Goal: Task Accomplishment & Management: Manage account settings

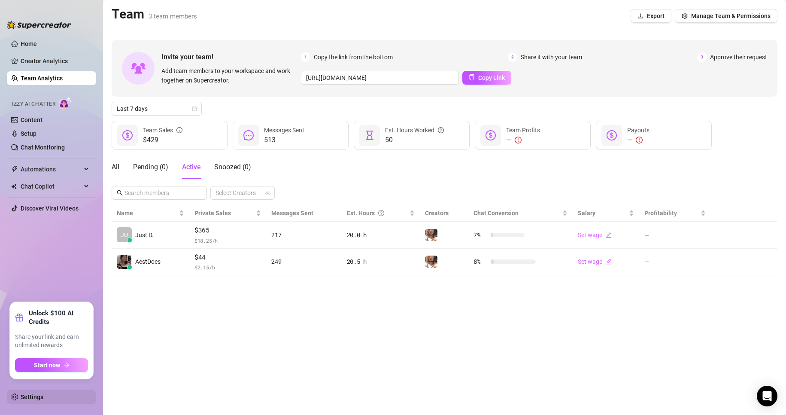
click at [43, 400] on link "Settings" at bounding box center [32, 396] width 23 height 7
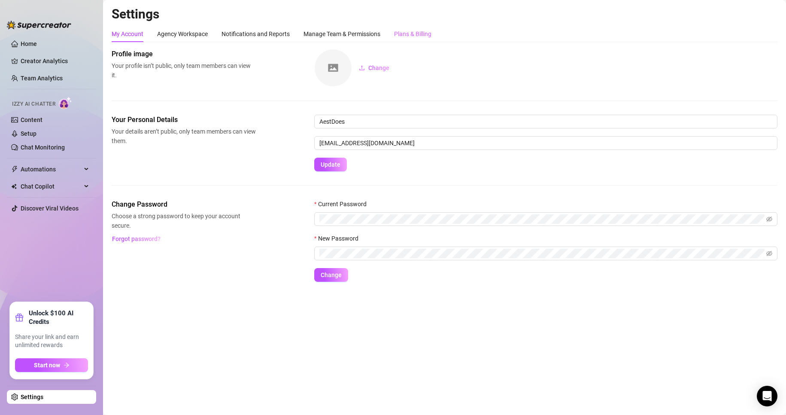
drag, startPoint x: 448, startPoint y: 27, endPoint x: 428, endPoint y: 37, distance: 21.9
click at [436, 33] on div "My Account Agency Workspace Notifications and Reports Manage Team & Permissions…" at bounding box center [445, 34] width 666 height 16
drag, startPoint x: 426, startPoint y: 37, endPoint x: 419, endPoint y: 41, distance: 8.1
click at [426, 37] on div "Plans & Billing" at bounding box center [412, 33] width 37 height 9
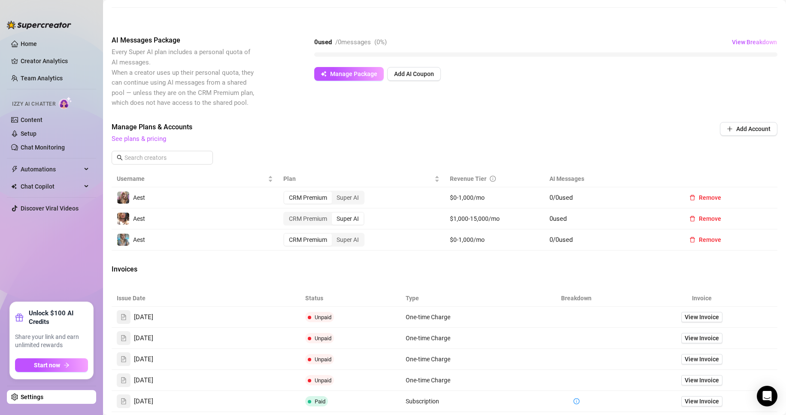
scroll to position [215, 0]
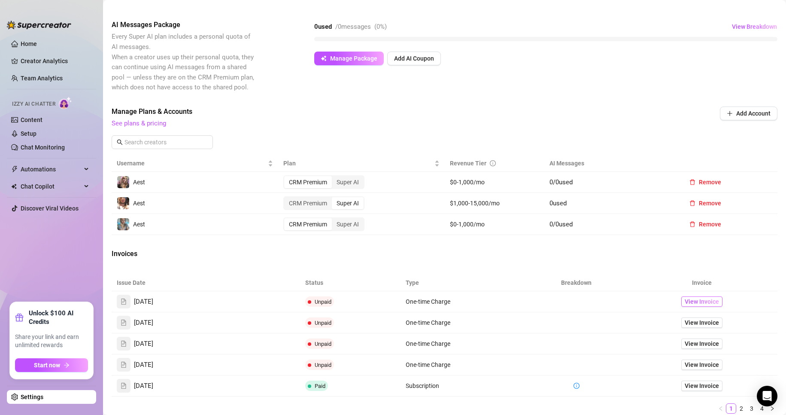
click at [706, 299] on span "View Invoice" at bounding box center [702, 301] width 34 height 9
click at [769, 399] on icon "Open Intercom Messenger" at bounding box center [767, 395] width 11 height 11
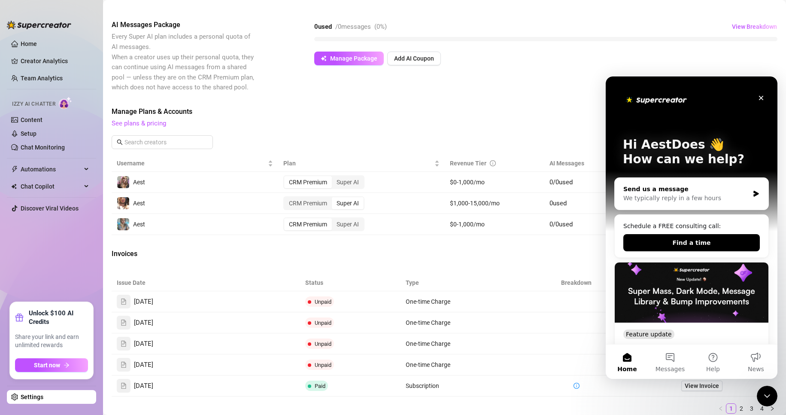
scroll to position [0, 0]
drag, startPoint x: 694, startPoint y: 242, endPoint x: 683, endPoint y: 190, distance: 53.5
click at [683, 190] on div "Send us a message We typically reply in a few hours Schedule a FREE consulting …" at bounding box center [692, 342] width 155 height 331
click at [685, 192] on div "Send us a message" at bounding box center [687, 189] width 126 height 9
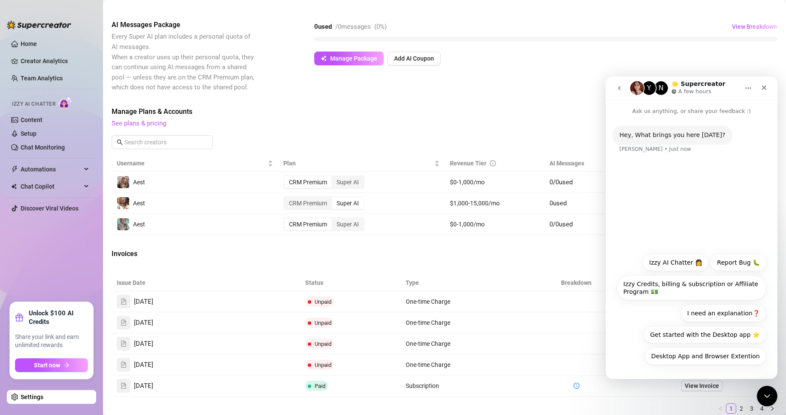
click at [621, 85] on icon "go back" at bounding box center [619, 88] width 7 height 7
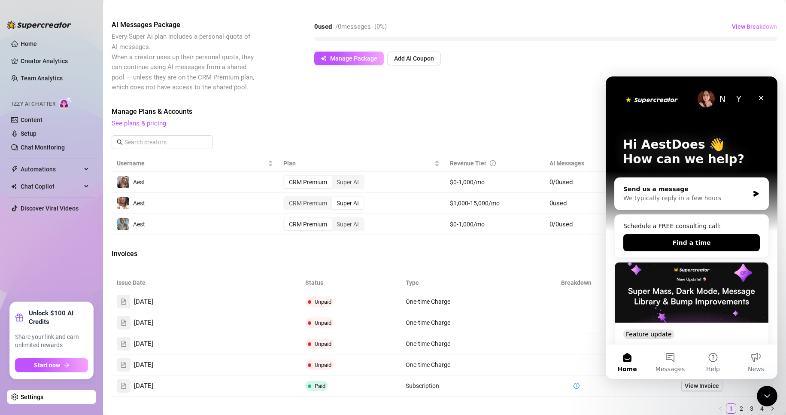
drag, startPoint x: 658, startPoint y: 236, endPoint x: 659, endPoint y: 75, distance: 161.1
click at [659, 76] on html "N Y Hi AestDoes 👋 How can we help? Send us a message We typically reply in a fe…" at bounding box center [692, 227] width 172 height 302
click at [761, 98] on icon "Close" at bounding box center [761, 98] width 5 height 5
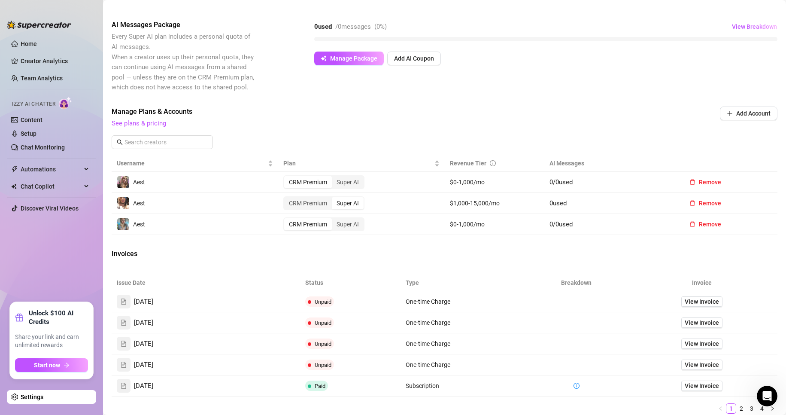
drag, startPoint x: 720, startPoint y: 99, endPoint x: 705, endPoint y: 136, distance: 40.1
click at [718, 103] on div "Attention: Payment Transaction Failed There was a problem charging your credit …" at bounding box center [445, 149] width 666 height 631
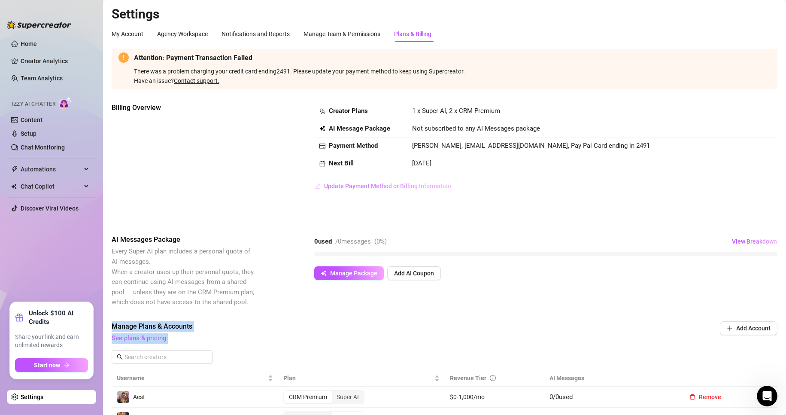
click at [345, 193] on button "Update Payment Method or Billing Information" at bounding box center [382, 186] width 137 height 14
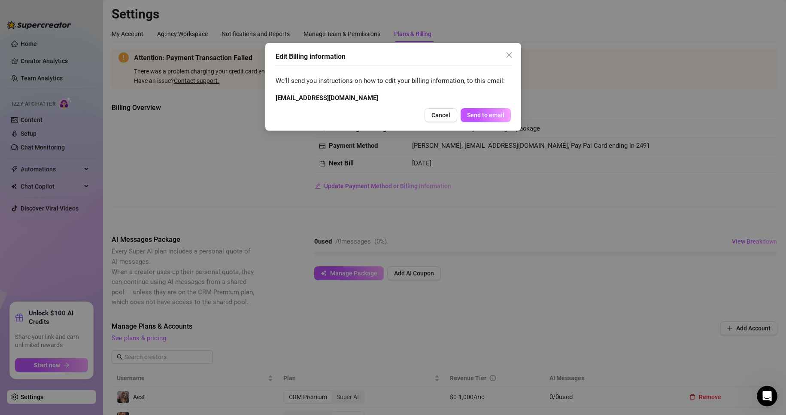
click at [508, 63] on div "Edit Billing information We'll send you instructions on how to edit your billin…" at bounding box center [393, 87] width 256 height 88
click at [509, 55] on icon "close" at bounding box center [508, 54] width 5 height 5
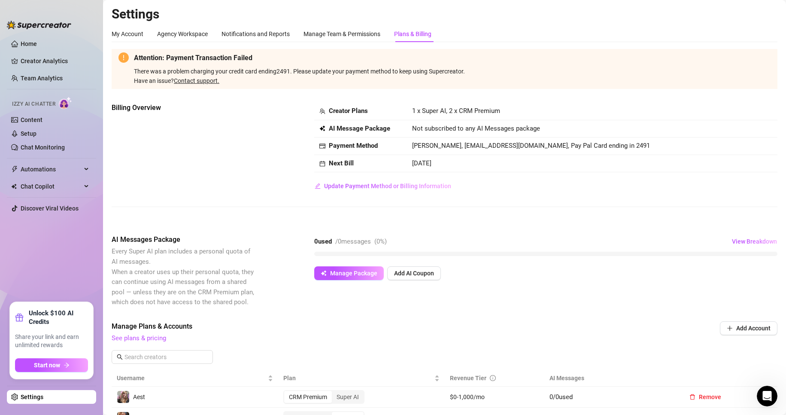
click at [515, 62] on body "Home Creator Analytics Team Analytics Izzy AI Chatter Content Setup Chat Monito…" at bounding box center [393, 207] width 786 height 415
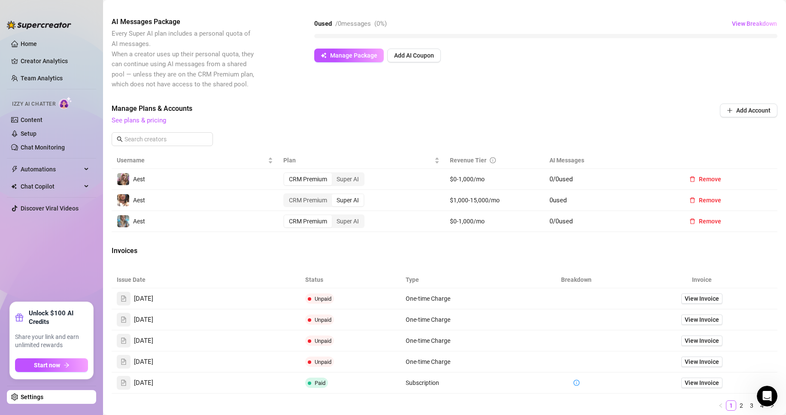
scroll to position [258, 0]
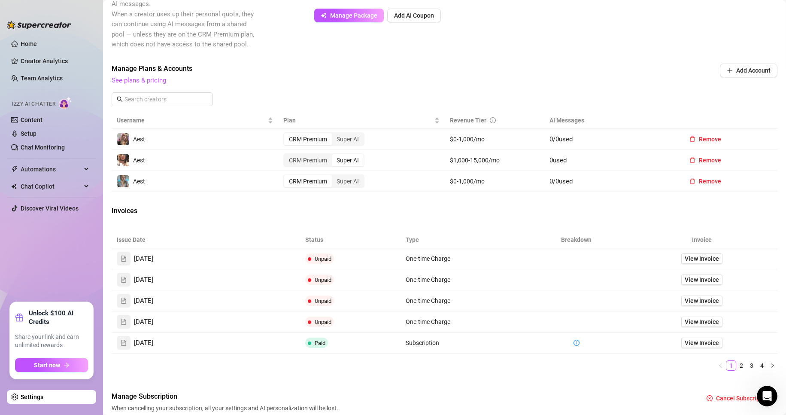
drag, startPoint x: 246, startPoint y: 299, endPoint x: 282, endPoint y: 259, distance: 53.2
click at [252, 289] on tbody "[DATE] Unpaid One-time Charge View Invoice [DATE] Unpaid One-time Charge View I…" at bounding box center [445, 300] width 666 height 105
drag, startPoint x: 282, startPoint y: 259, endPoint x: 313, endPoint y: 305, distance: 55.4
click at [313, 305] on tbody "[DATE] Unpaid One-time Charge View Invoice [DATE] Unpaid One-time Charge View I…" at bounding box center [445, 300] width 666 height 105
click at [515, 354] on div "Issue Date Status Type Breakdown Invoice [DATE] Unpaid One-time Charge View Inv…" at bounding box center [445, 300] width 666 height 139
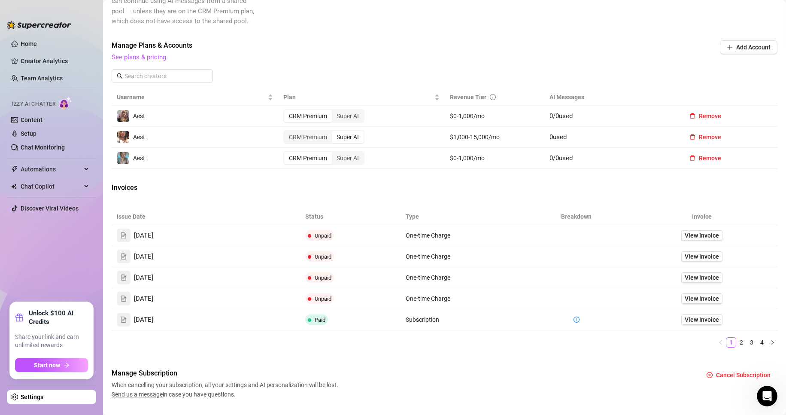
scroll to position [301, 0]
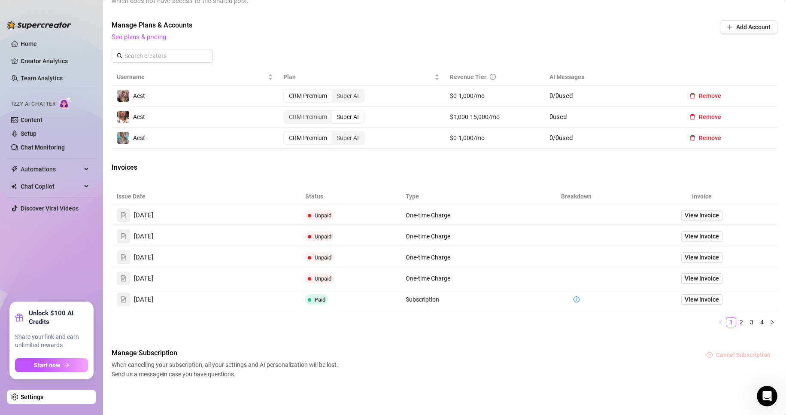
click at [718, 357] on span "Cancel Subscription" at bounding box center [743, 354] width 55 height 7
click at [777, 330] on span "OK" at bounding box center [774, 332] width 8 height 7
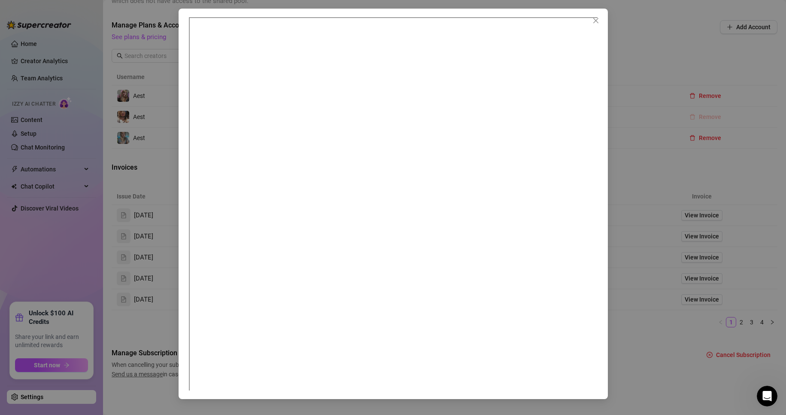
drag, startPoint x: 709, startPoint y: 106, endPoint x: 687, endPoint y: 116, distance: 25.0
click at [709, 106] on div at bounding box center [393, 207] width 786 height 415
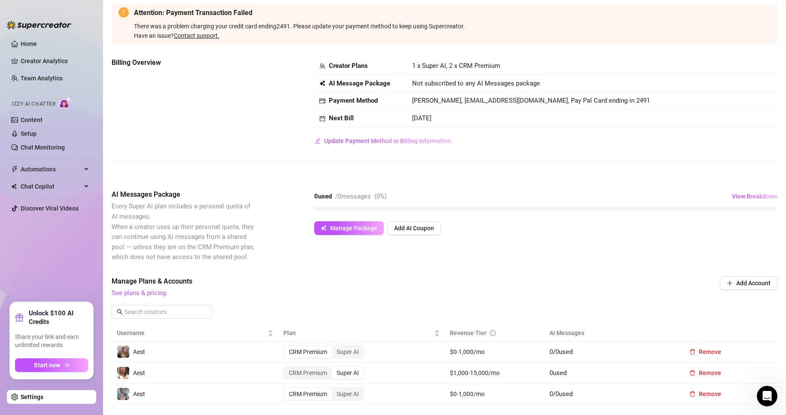
scroll to position [0, 0]
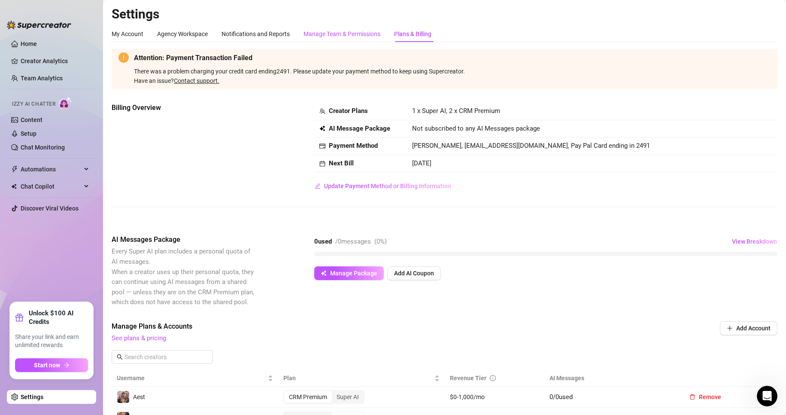
click at [366, 36] on div "Manage Team & Permissions" at bounding box center [342, 33] width 77 height 9
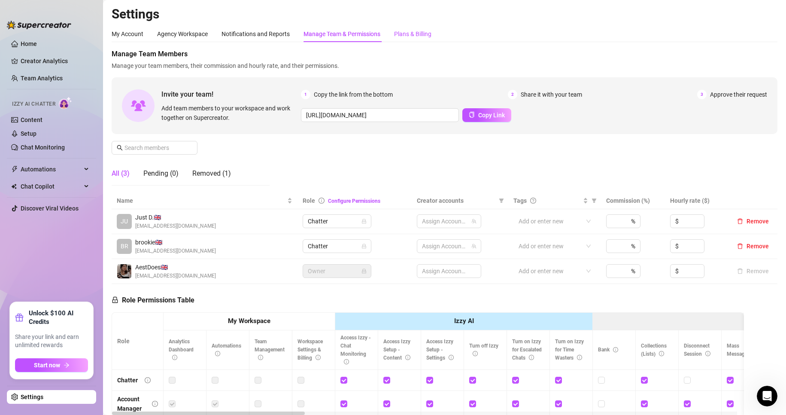
click at [410, 37] on div "Plans & Billing" at bounding box center [412, 33] width 37 height 9
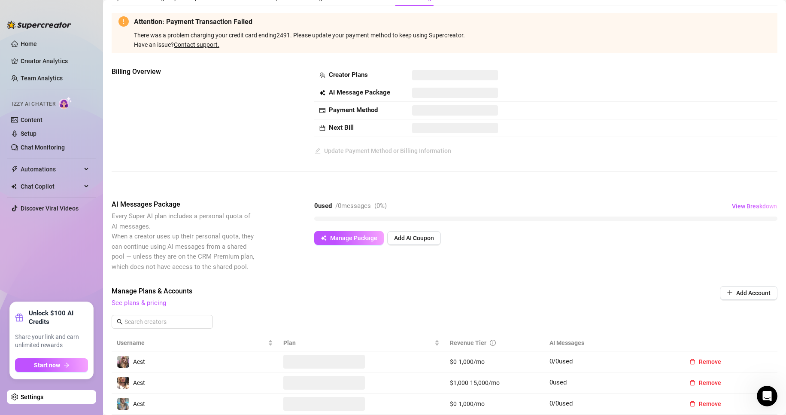
scroll to position [86, 0]
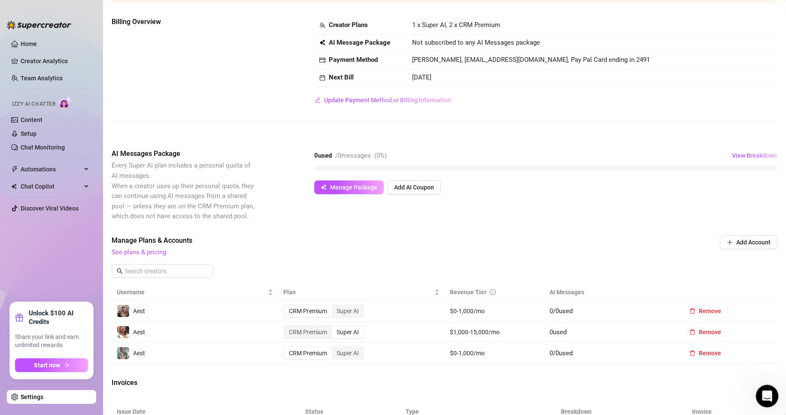
click at [767, 399] on icon "Open Intercom Messenger" at bounding box center [766, 395] width 14 height 14
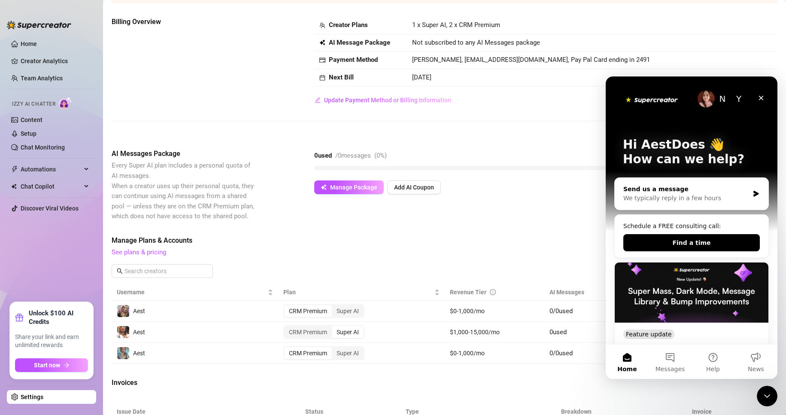
click at [652, 192] on div "Send us a message" at bounding box center [687, 189] width 126 height 9
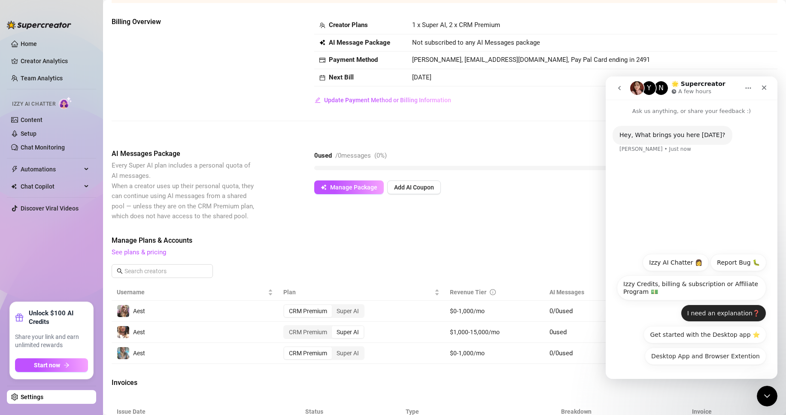
click at [702, 315] on button "I need an explanation❓" at bounding box center [723, 312] width 85 height 17
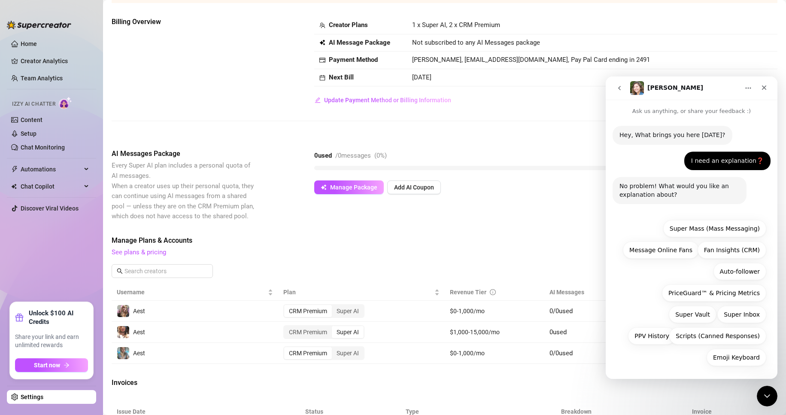
scroll to position [1, 0]
click at [698, 364] on div "Emoji Keyboard Super Mass (Mass Messaging) Message Online Fans Fan Insights (CR…" at bounding box center [691, 294] width 149 height 150
drag, startPoint x: 716, startPoint y: 360, endPoint x: 715, endPoint y: 368, distance: 8.3
click at [715, 364] on button "Emoji Keyboard" at bounding box center [737, 355] width 60 height 17
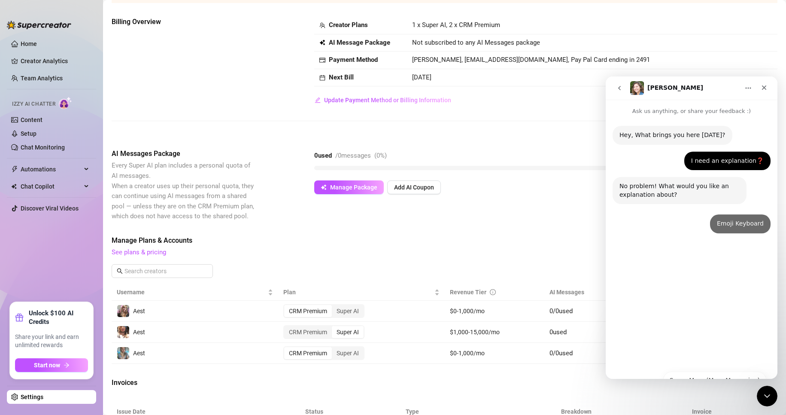
scroll to position [0, 0]
click at [714, 371] on div "Emoji Keyboard Super Mass (Mass Messaging) Message Online Fans Fan Insights (CR…" at bounding box center [691, 371] width 149 height 0
click at [620, 85] on button "go back" at bounding box center [620, 88] width 16 height 16
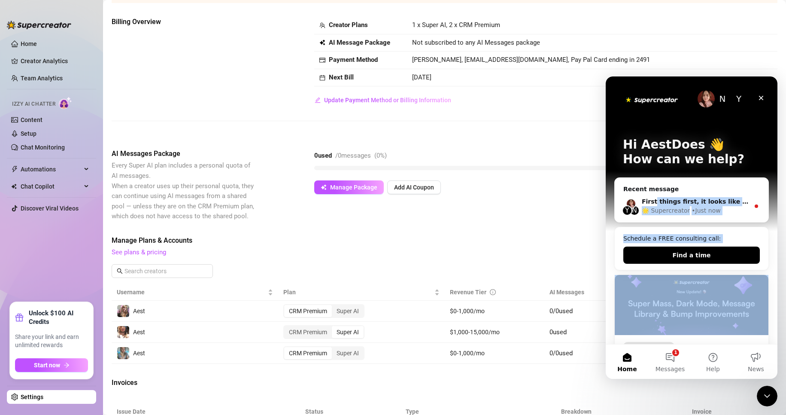
drag, startPoint x: 653, startPoint y: 199, endPoint x: 667, endPoint y: 264, distance: 66.8
click at [661, 263] on div "Recent message Y N First things first, it looks like we have a help center arti…" at bounding box center [692, 349] width 155 height 344
click at [680, 255] on button "Find a time" at bounding box center [692, 255] width 137 height 17
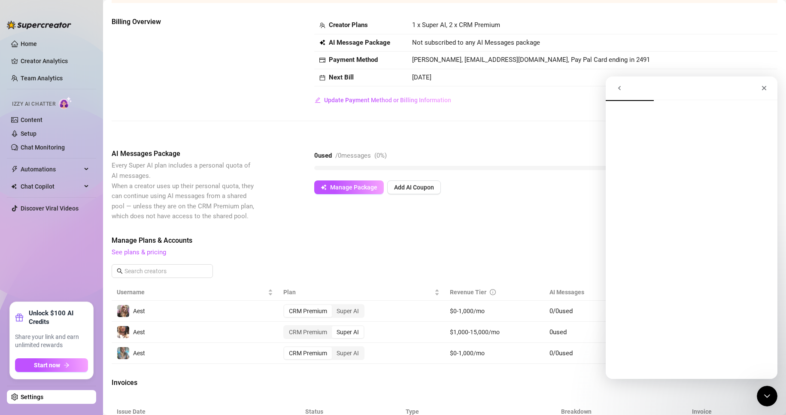
click at [618, 91] on icon "go back" at bounding box center [619, 88] width 7 height 7
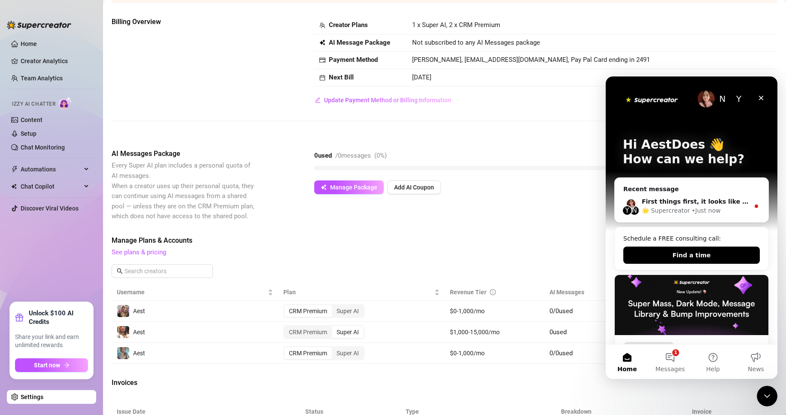
click at [671, 189] on div "Recent message" at bounding box center [692, 189] width 137 height 9
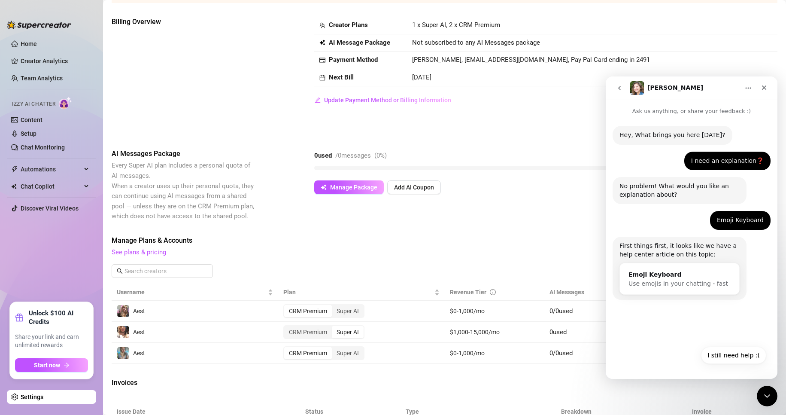
click at [619, 90] on icon "go back" at bounding box center [619, 88] width 7 height 7
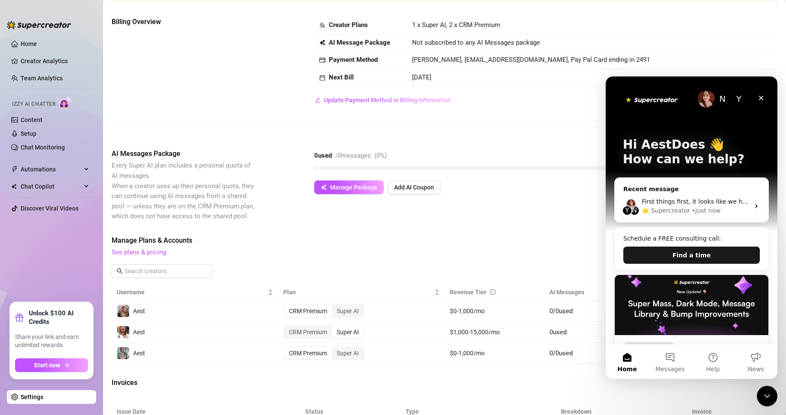
click at [660, 250] on button "Find a time" at bounding box center [692, 255] width 137 height 17
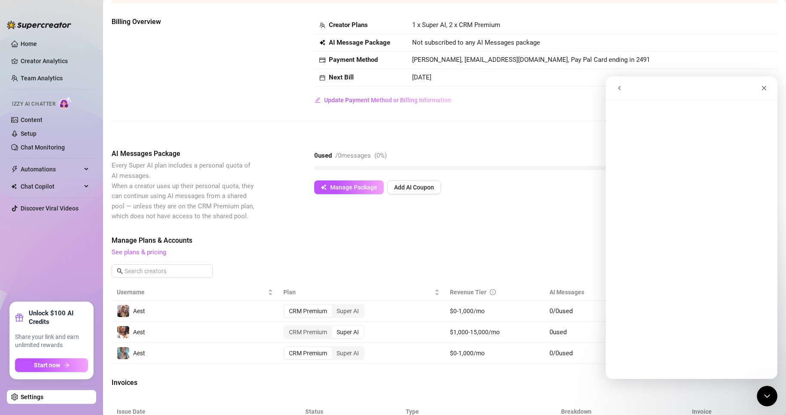
click at [618, 92] on button "go back" at bounding box center [620, 88] width 16 height 16
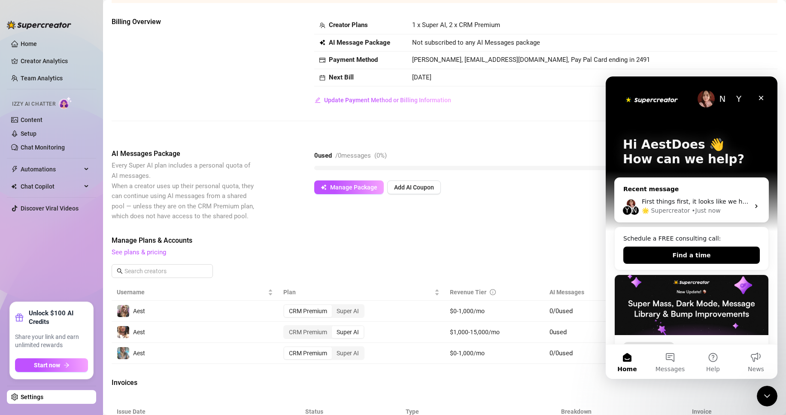
drag, startPoint x: 680, startPoint y: 260, endPoint x: 693, endPoint y: 197, distance: 64.9
click at [692, 195] on div "Recent message Y N First things first, it looks like we have a help center arti…" at bounding box center [692, 349] width 155 height 344
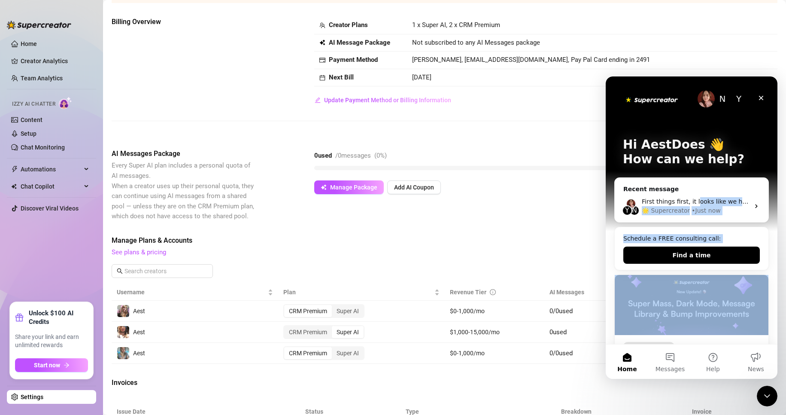
drag, startPoint x: 694, startPoint y: 197, endPoint x: 701, endPoint y: 324, distance: 126.9
click at [701, 324] on div "Recent message Y N First things first, it looks like we have a help center arti…" at bounding box center [692, 349] width 155 height 344
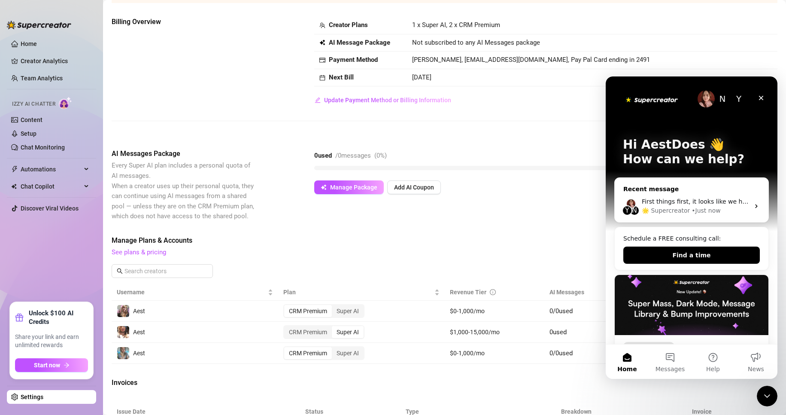
click at [692, 182] on div "Recent message Y N First things first, it looks like we have a help center arti…" at bounding box center [692, 199] width 155 height 45
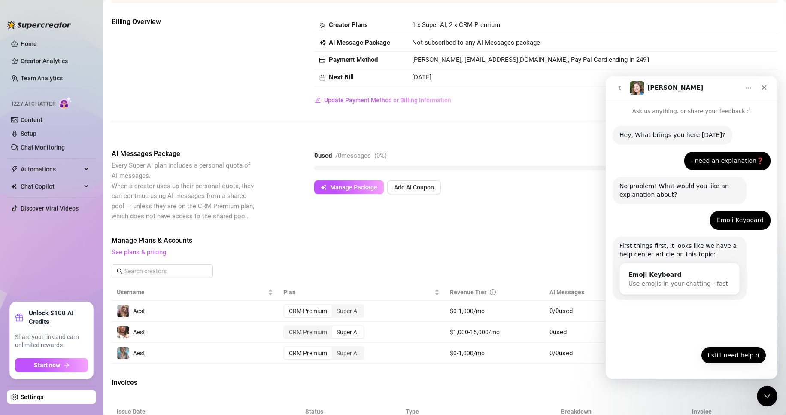
drag, startPoint x: 728, startPoint y: 347, endPoint x: 735, endPoint y: 358, distance: 13.0
click at [731, 354] on button "I still need help :(" at bounding box center [733, 355] width 65 height 17
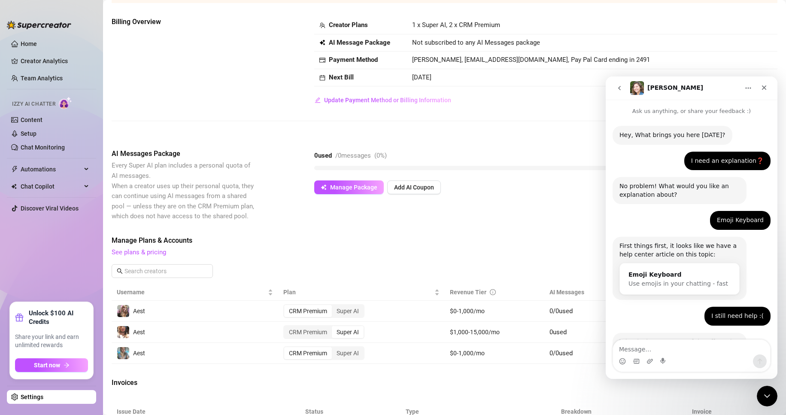
scroll to position [38, 0]
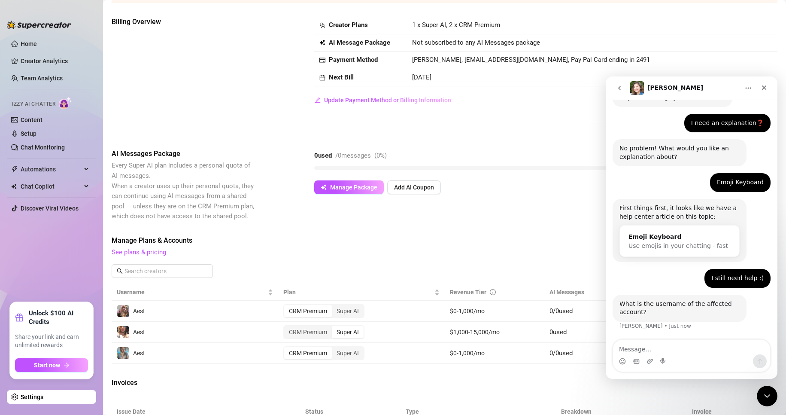
click at [715, 346] on textarea "Message…" at bounding box center [691, 347] width 157 height 15
type textarea "all"
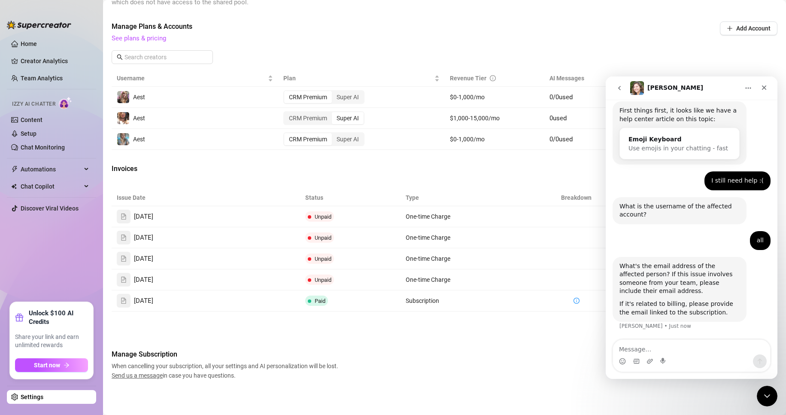
scroll to position [301, 0]
click at [767, 86] on icon "Close" at bounding box center [764, 87] width 7 height 7
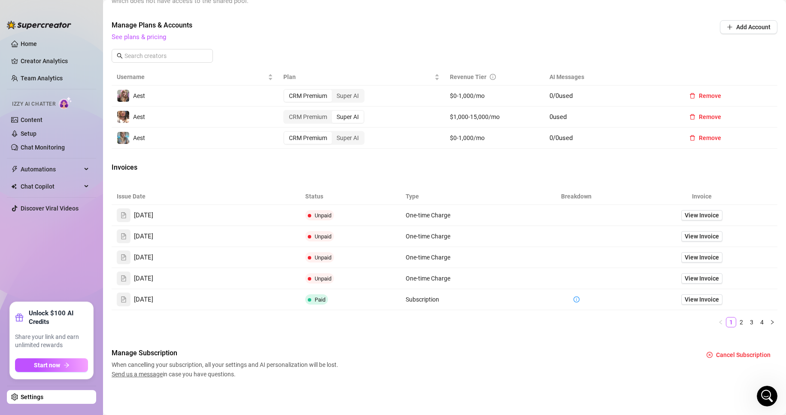
drag, startPoint x: 466, startPoint y: 212, endPoint x: 504, endPoint y: 384, distance: 176.9
click at [504, 384] on div "Settings My Account Agency Workspace Notifications and Reports Manage Team & Pe…" at bounding box center [445, 47] width 666 height 684
click at [677, 226] on td "View Invoice" at bounding box center [702, 236] width 151 height 21
click at [687, 232] on td "View Invoice" at bounding box center [702, 236] width 151 height 21
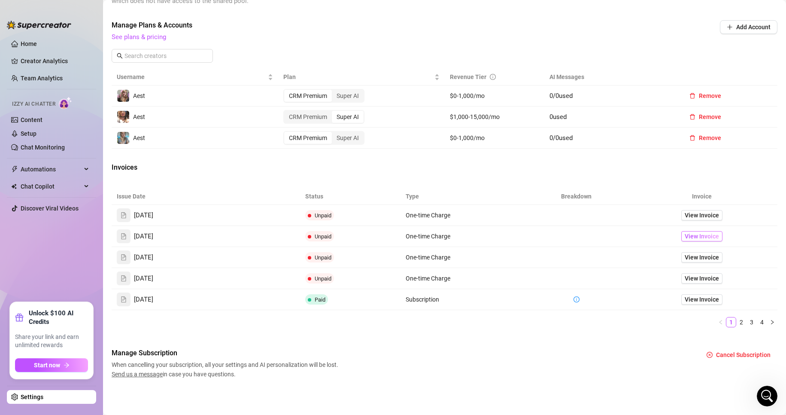
click at [700, 238] on span "View Invoice" at bounding box center [702, 235] width 34 height 9
click at [735, 362] on div "Manage Subscription When cancelling your subscription, all your settings and AI…" at bounding box center [445, 363] width 666 height 31
click at [731, 355] on span "Cancel Subscription" at bounding box center [743, 354] width 55 height 7
click at [773, 331] on span "OK" at bounding box center [774, 332] width 8 height 7
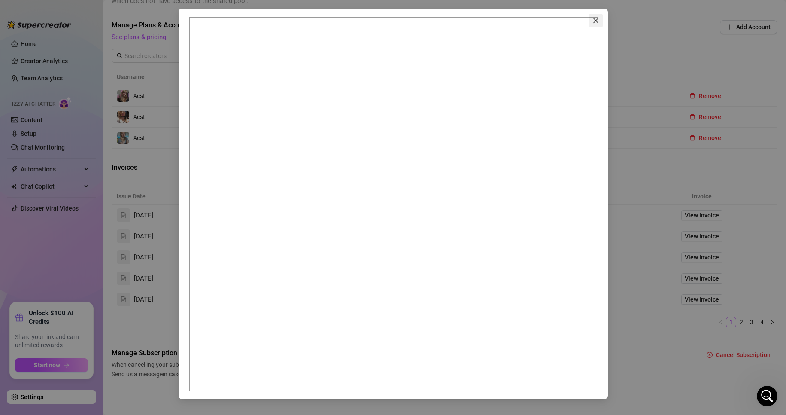
click at [597, 21] on icon "close" at bounding box center [595, 20] width 5 height 5
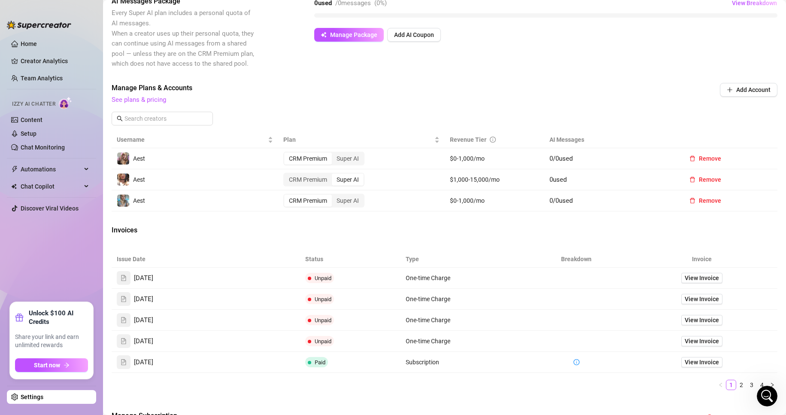
scroll to position [129, 0]
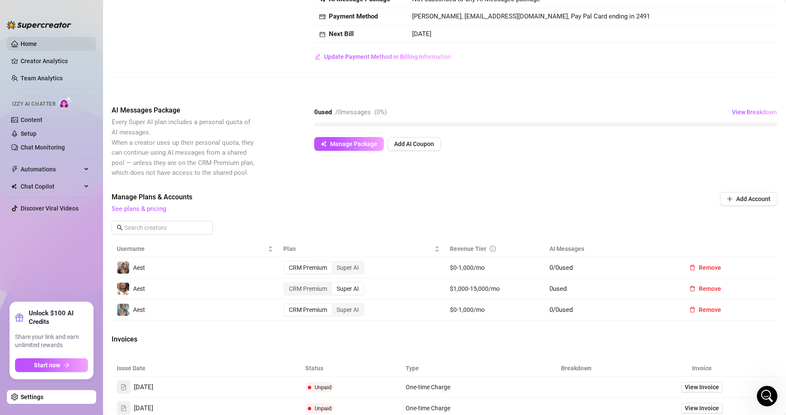
click at [25, 47] on link "Home" at bounding box center [29, 43] width 16 height 7
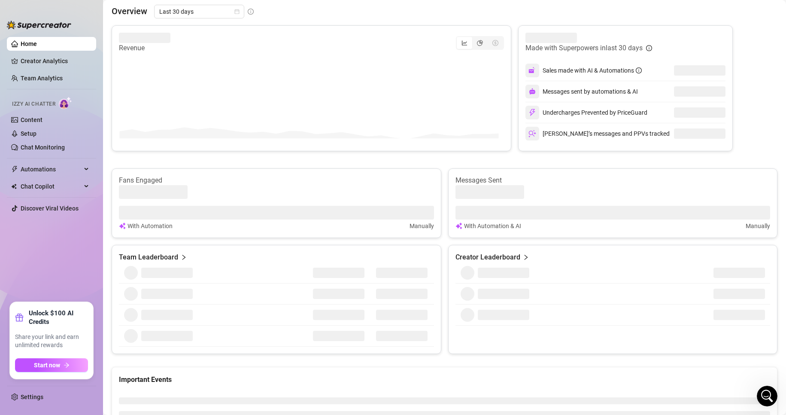
click at [29, 47] on link "Home" at bounding box center [29, 43] width 16 height 7
